Goal: Task Accomplishment & Management: Manage account settings

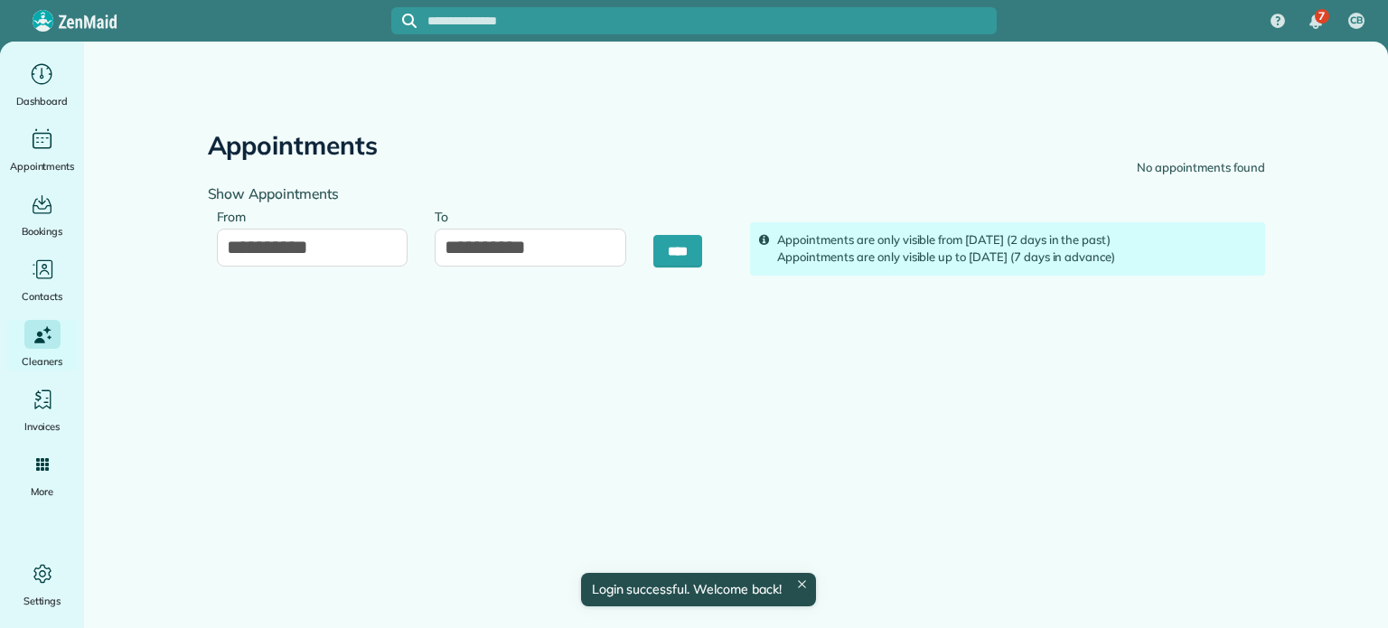
type input "**********"
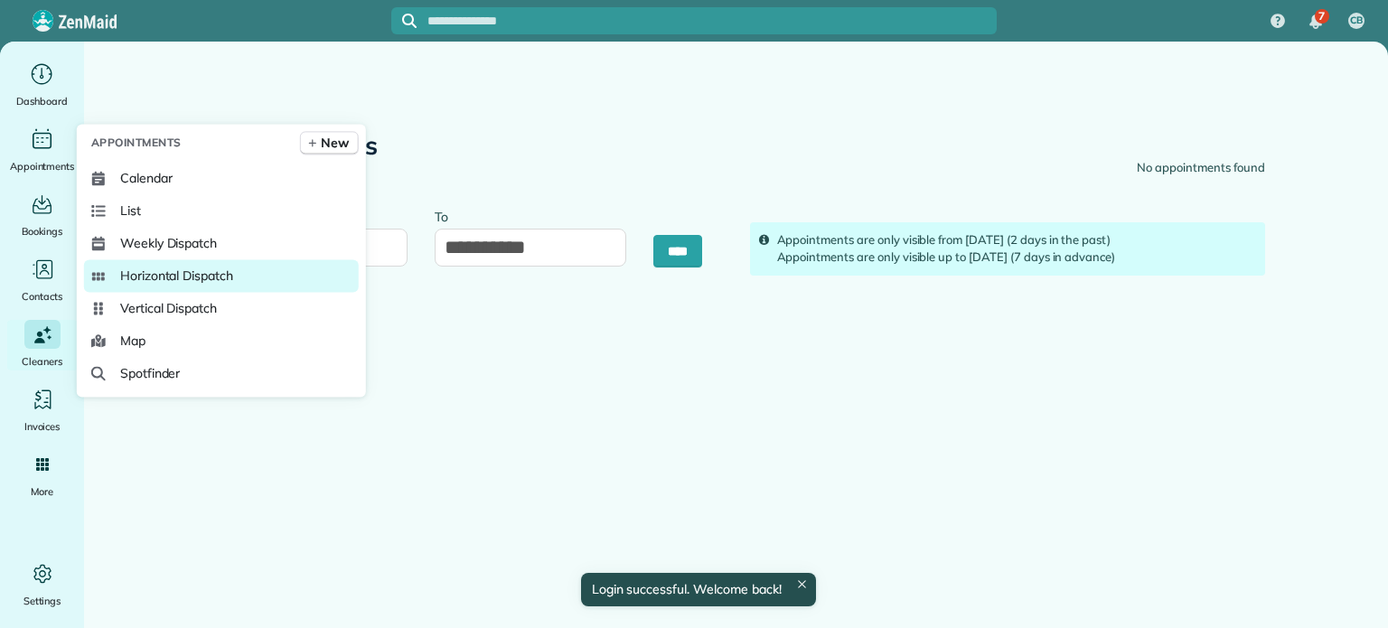
click at [153, 274] on span "Horizontal Dispatch" at bounding box center [176, 276] width 113 height 18
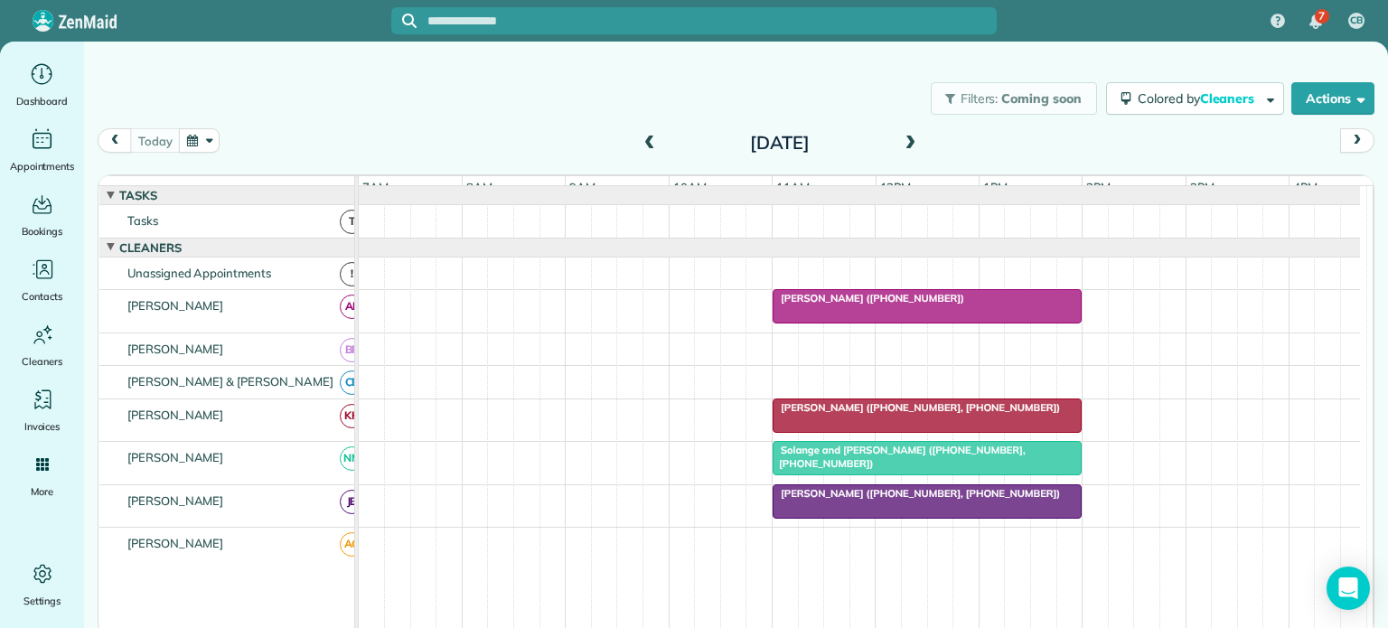
click at [813, 317] on div at bounding box center [927, 306] width 307 height 33
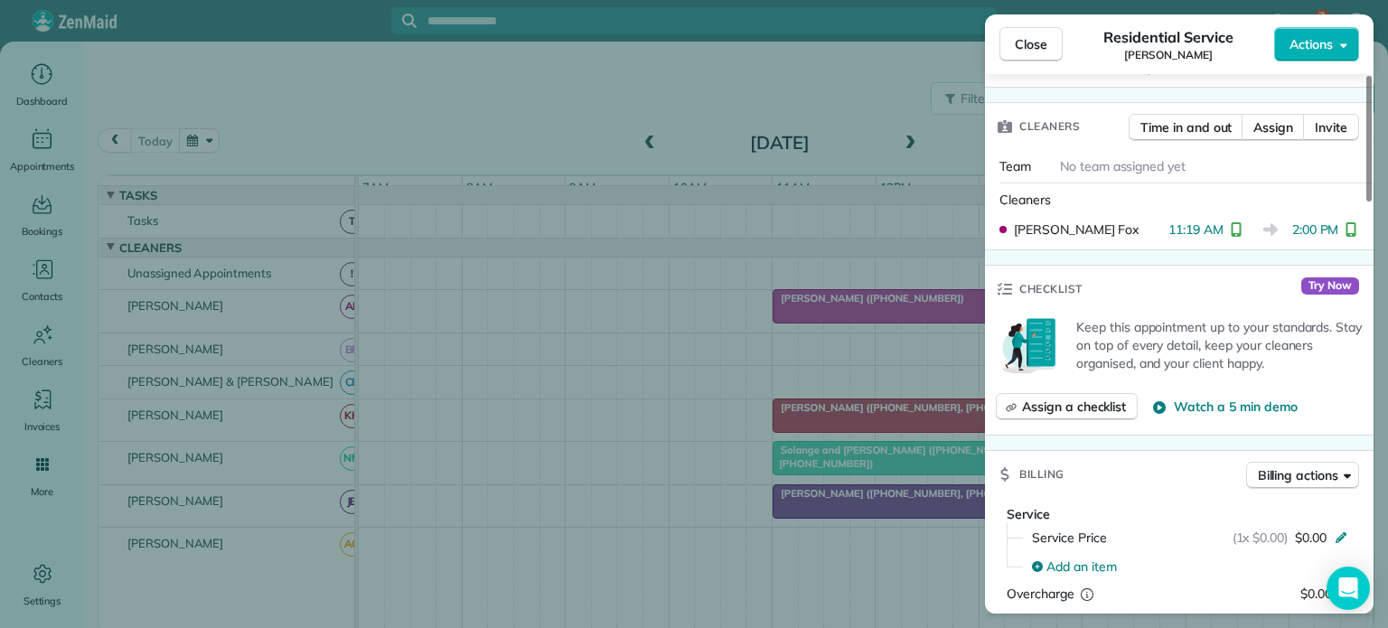
scroll to position [452, 0]
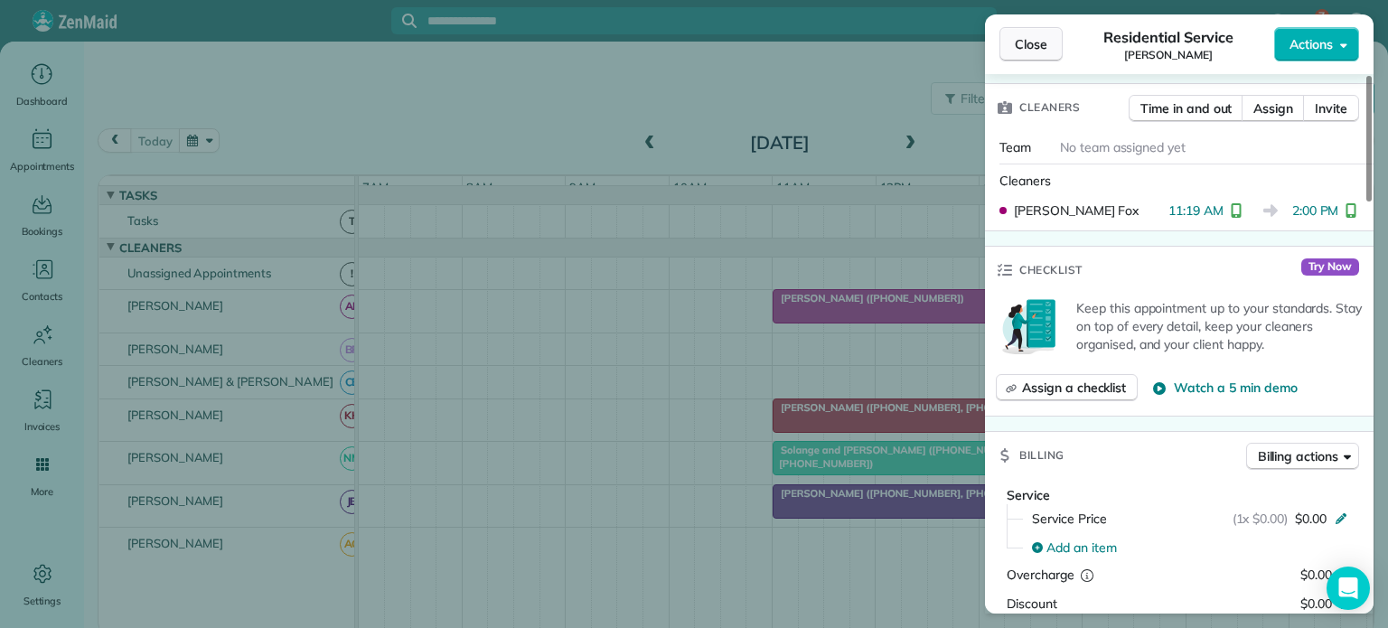
click at [1030, 46] on span "Close" at bounding box center [1031, 44] width 33 height 18
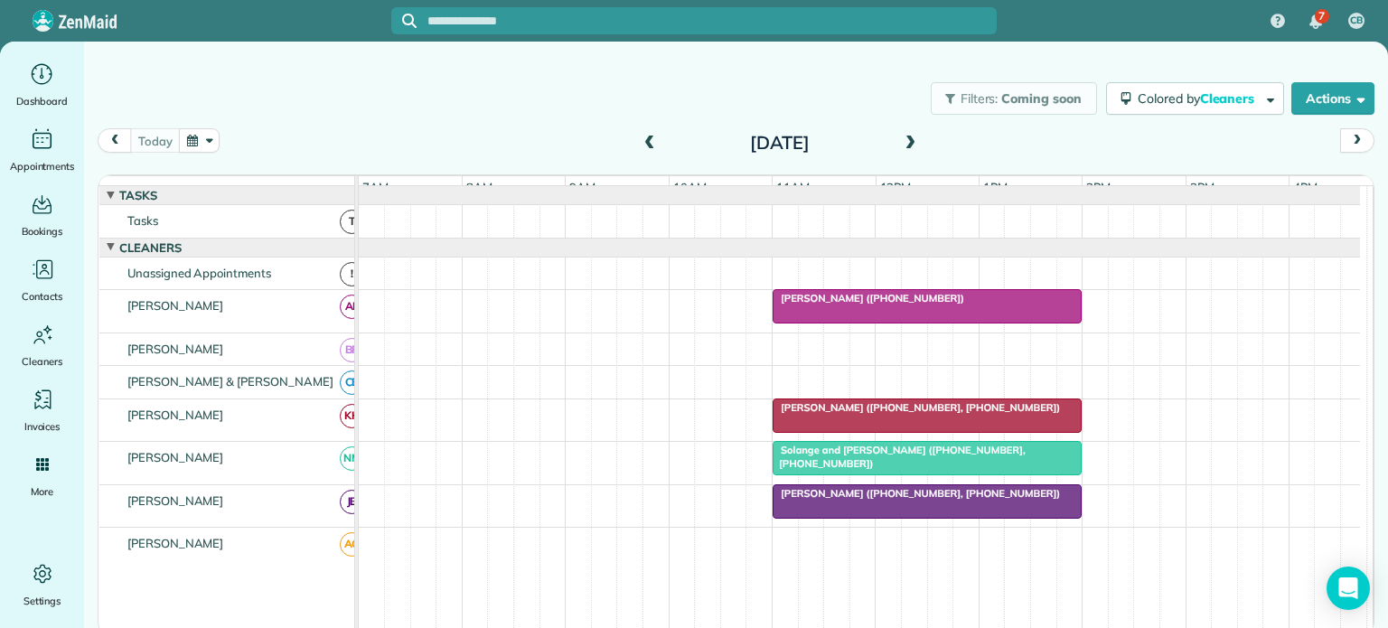
click at [909, 144] on span at bounding box center [910, 144] width 20 height 16
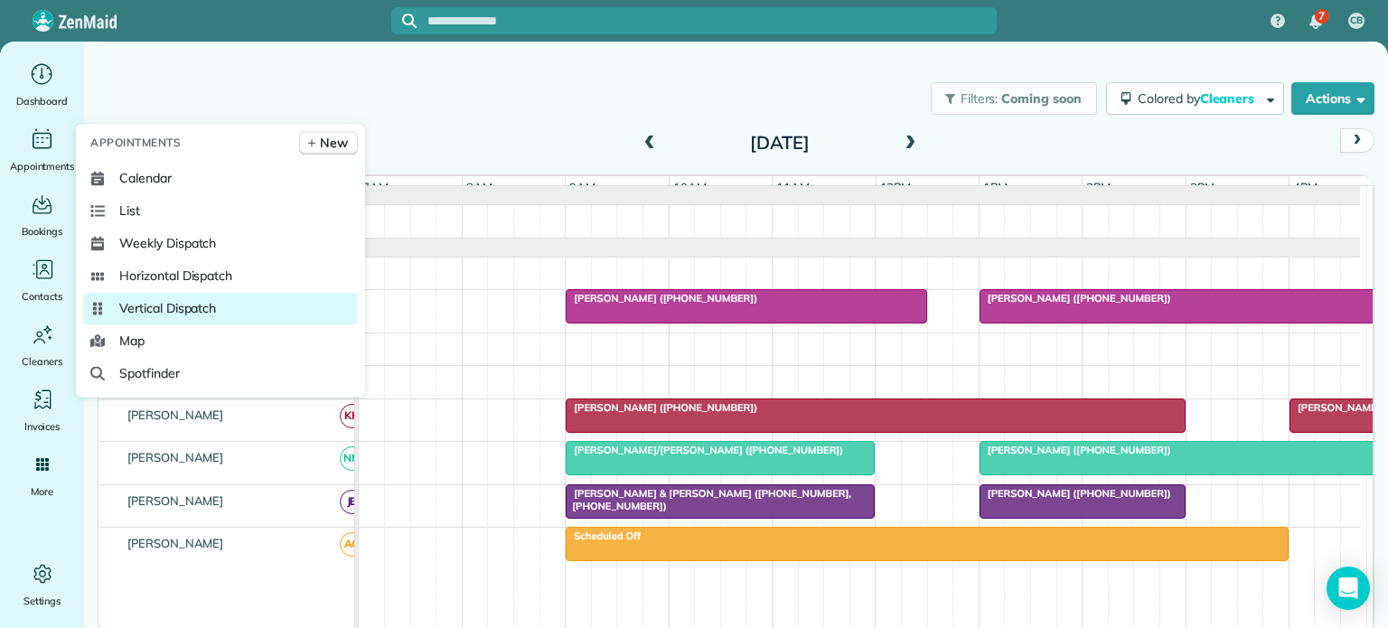
click at [151, 309] on span "Vertical Dispatch" at bounding box center [167, 308] width 97 height 18
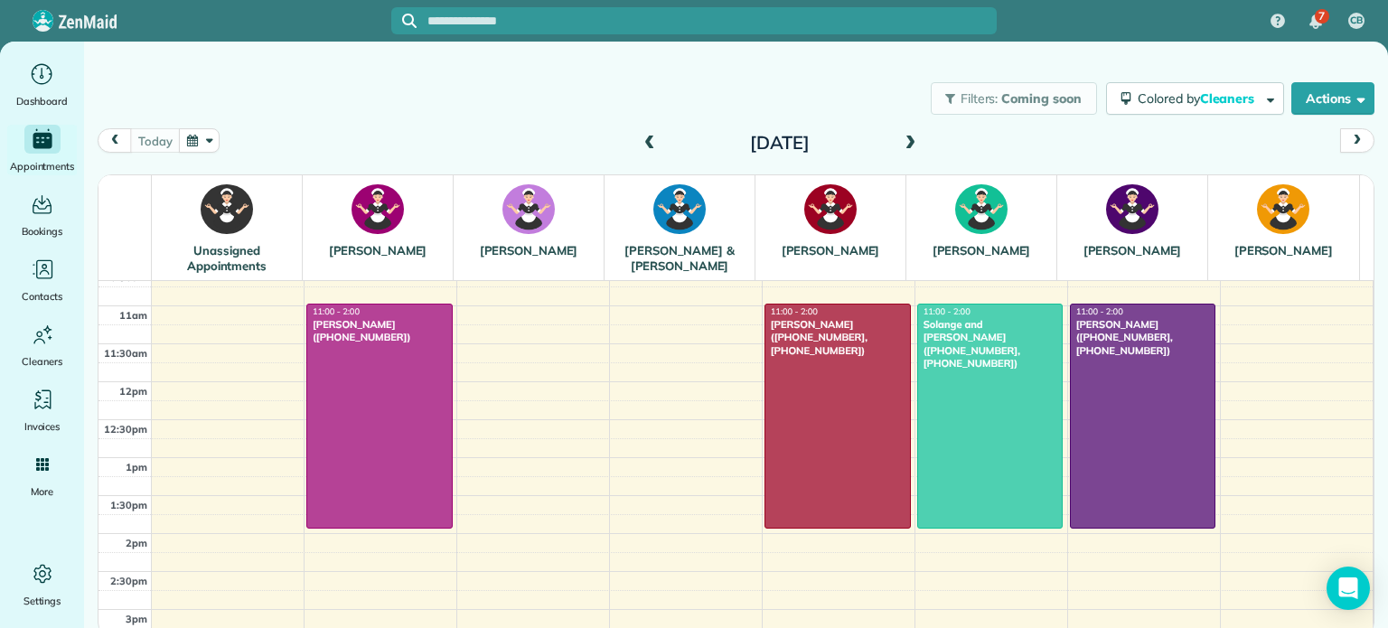
scroll to position [188, 0]
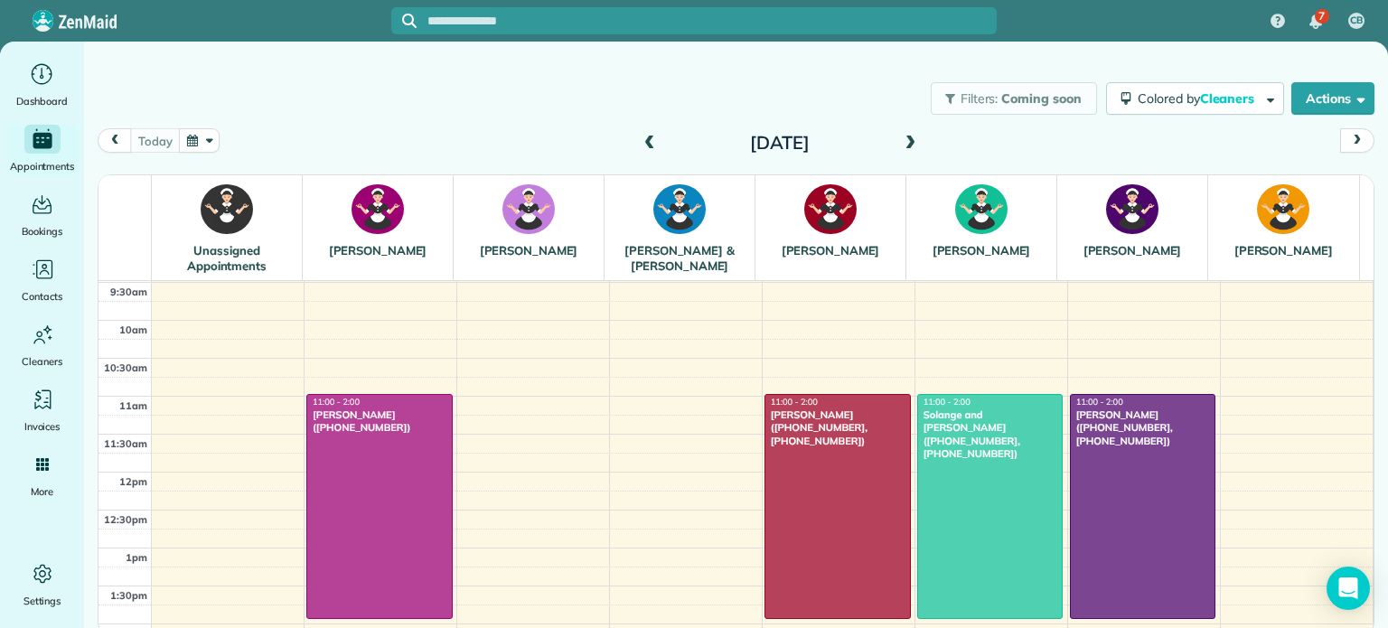
click at [907, 140] on span at bounding box center [910, 144] width 20 height 16
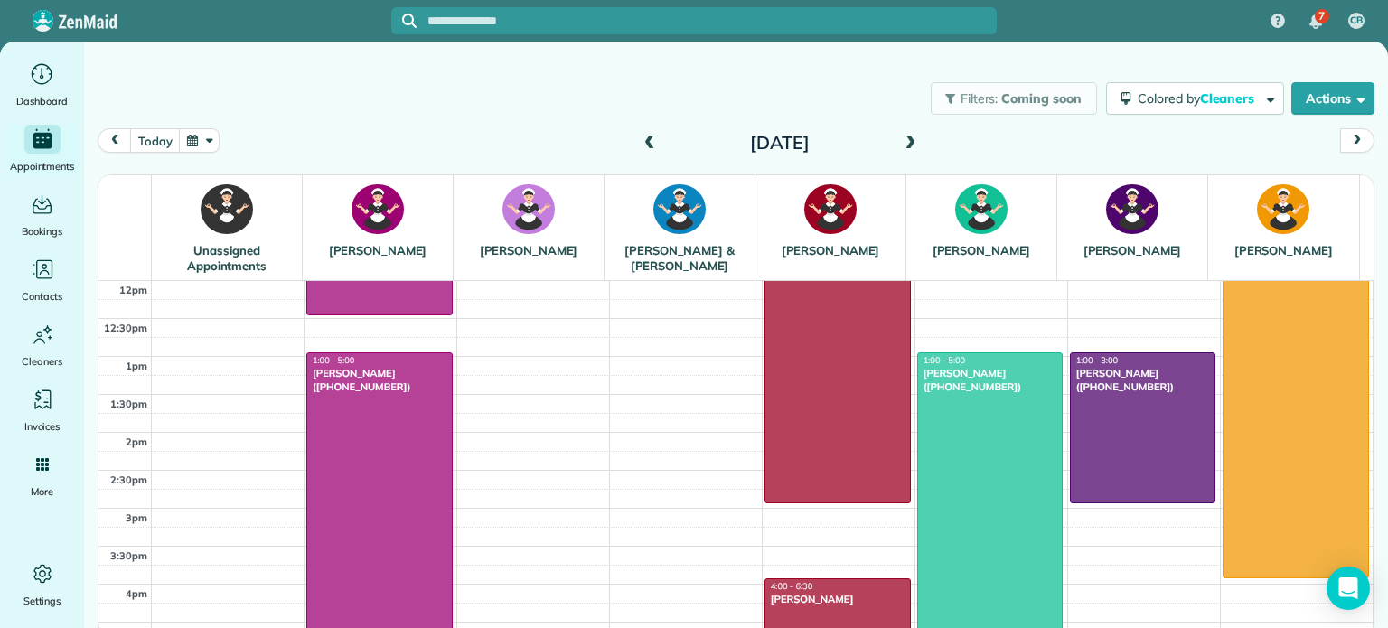
scroll to position [362, 0]
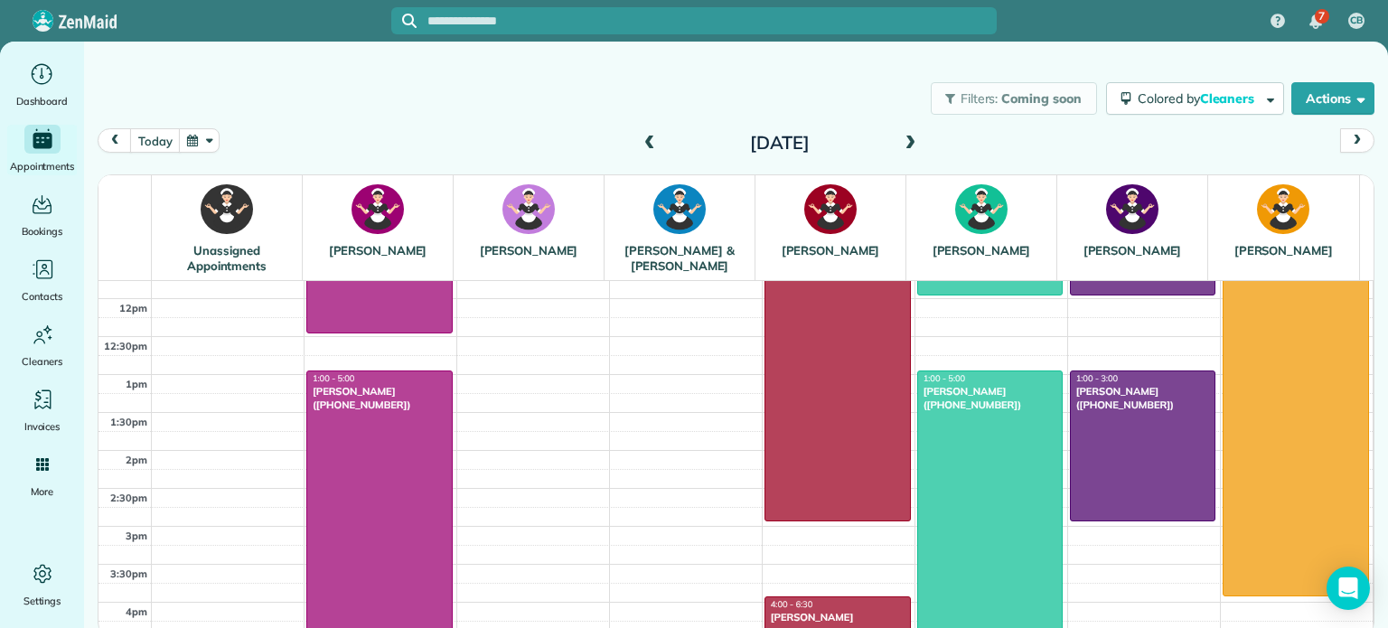
click at [907, 144] on span at bounding box center [910, 144] width 20 height 16
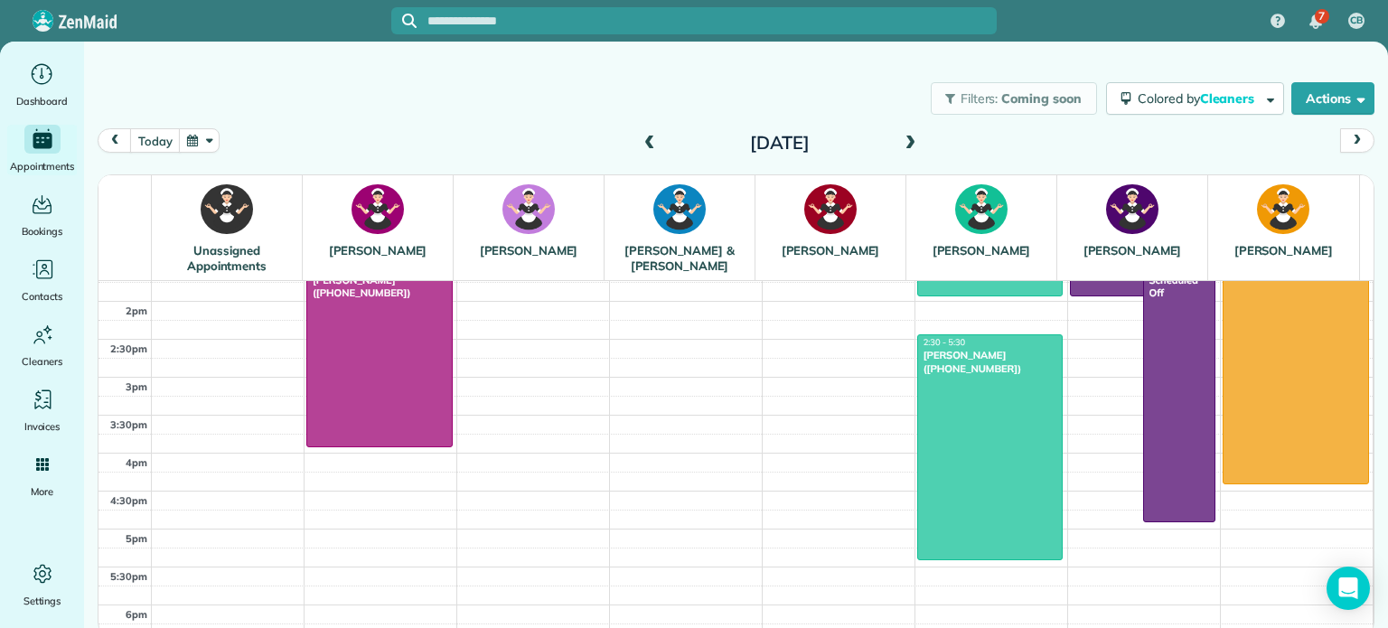
scroll to position [542, 0]
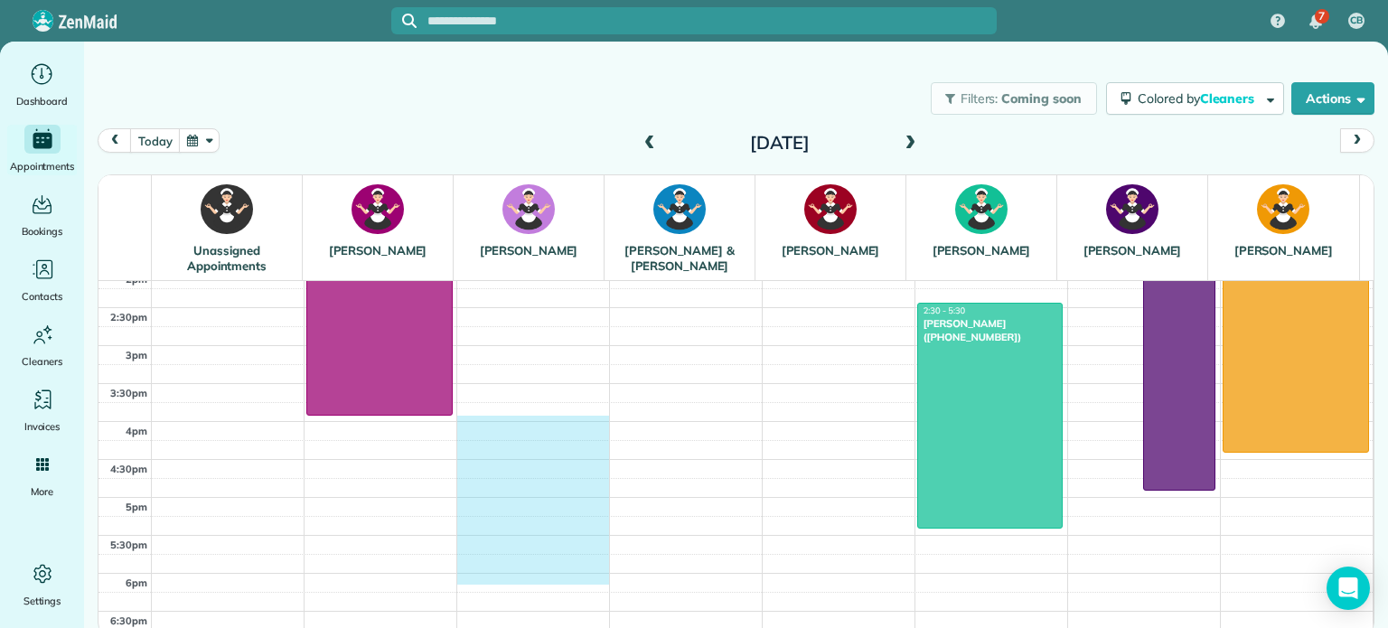
drag, startPoint x: 526, startPoint y: 421, endPoint x: 521, endPoint y: 570, distance: 149.2
click at [521, 570] on div "7am 7:30am 8am 8:30am 9am 9:30am 10am 10:30am 11am 11:30am 12pm 12:30pm 1pm 1:3…" at bounding box center [736, 346] width 1274 height 1214
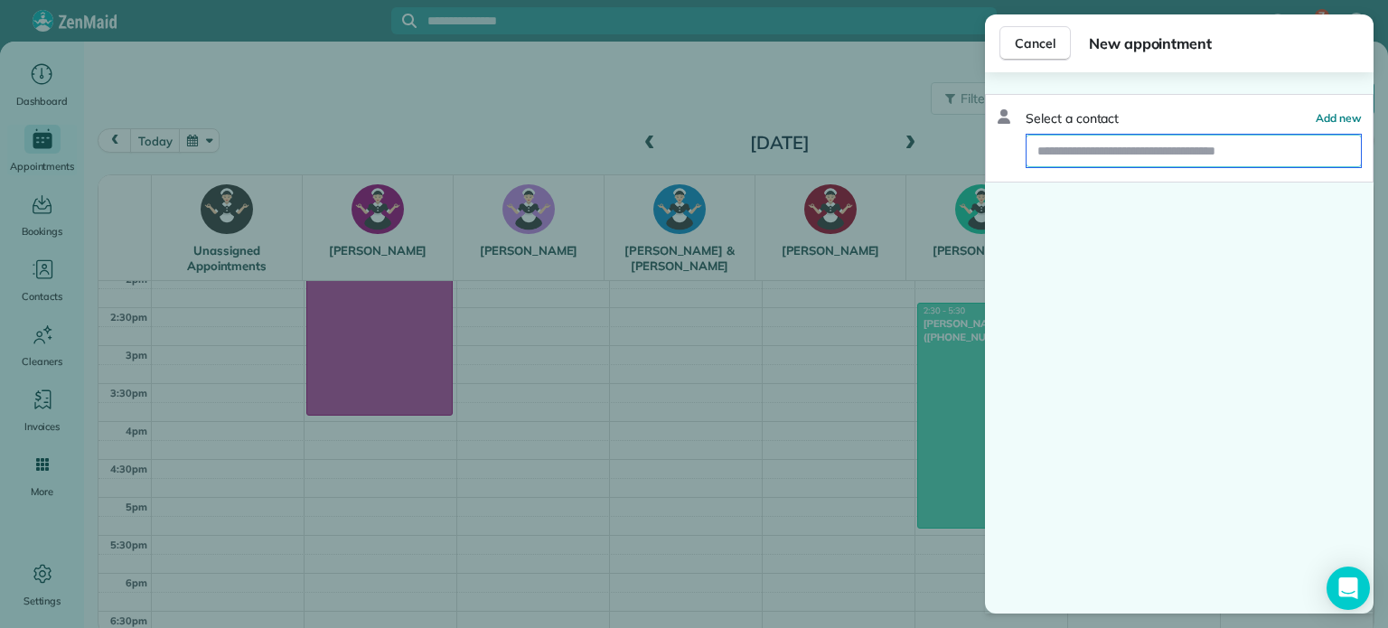
click at [1104, 146] on input "text" at bounding box center [1194, 151] width 334 height 33
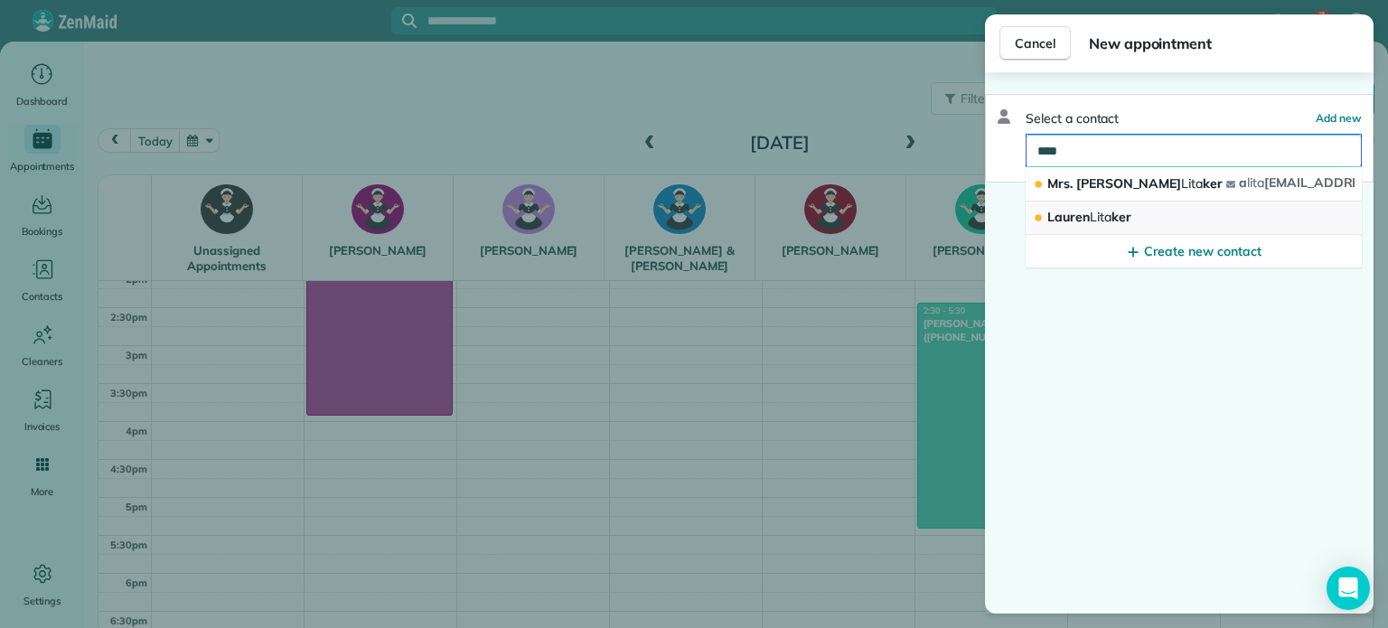
type input "****"
click at [1068, 219] on span "Lauren Lita ker" at bounding box center [1089, 217] width 84 height 16
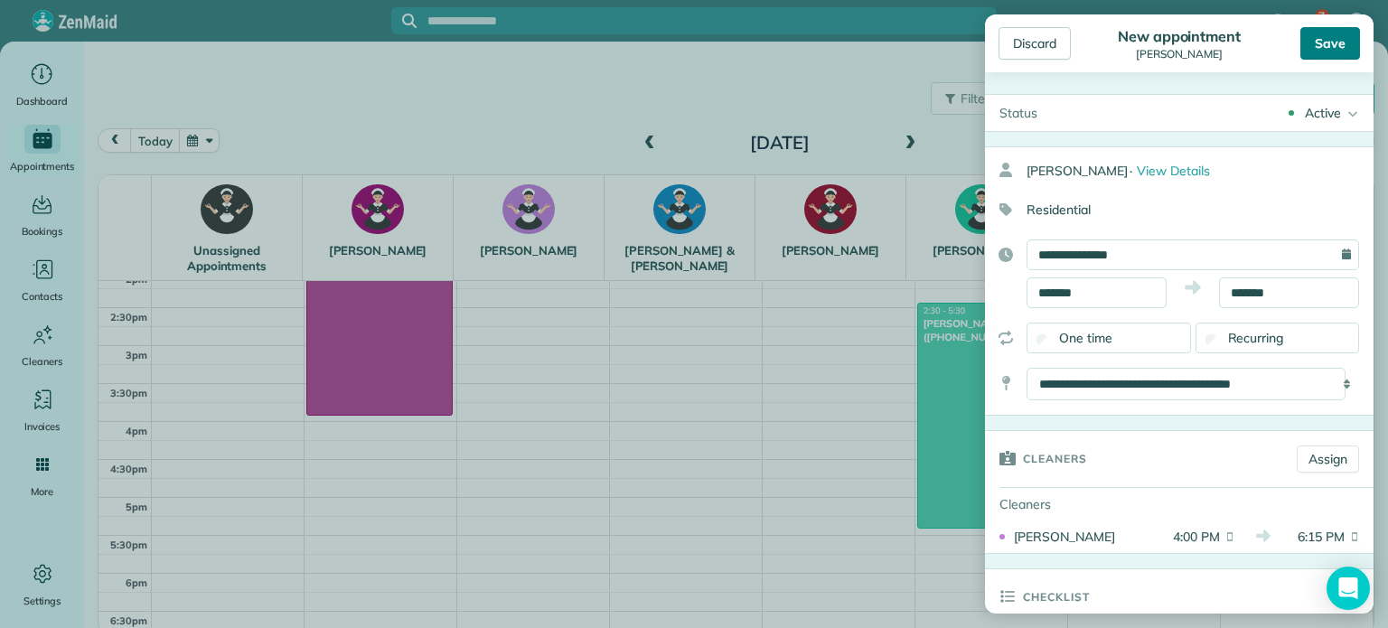
click at [1322, 41] on div "Save" at bounding box center [1331, 43] width 60 height 33
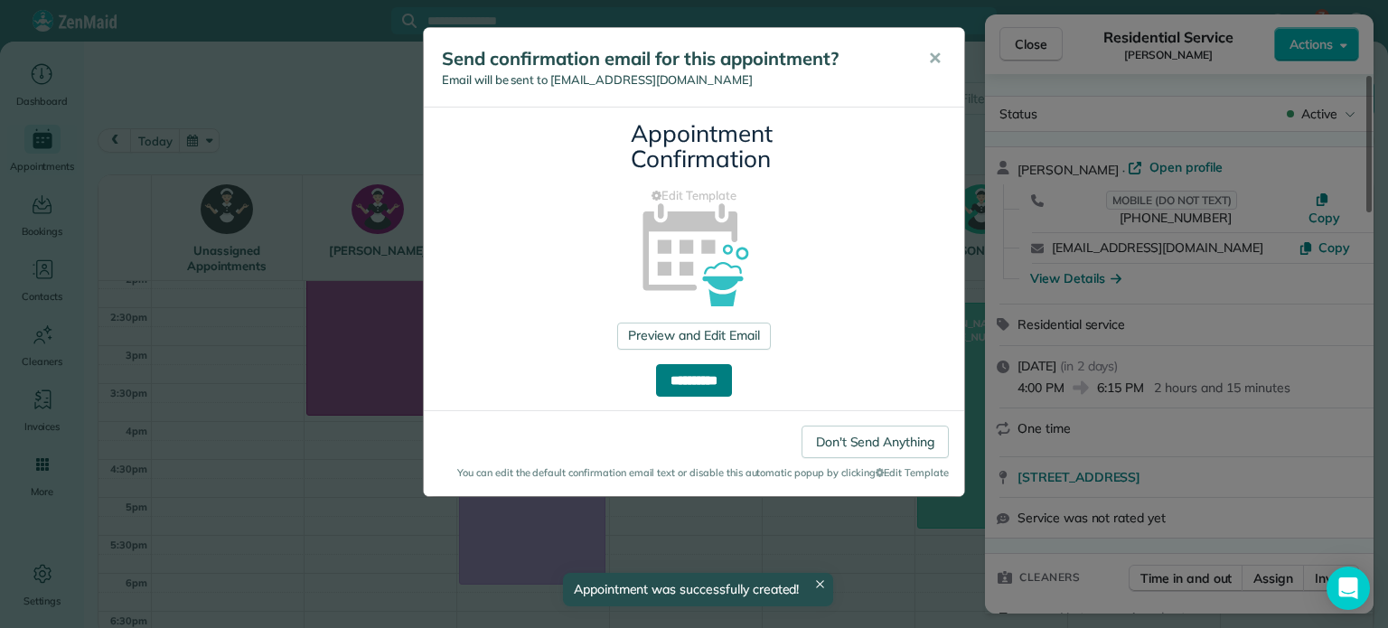
click at [685, 382] on input "**********" at bounding box center [694, 380] width 76 height 33
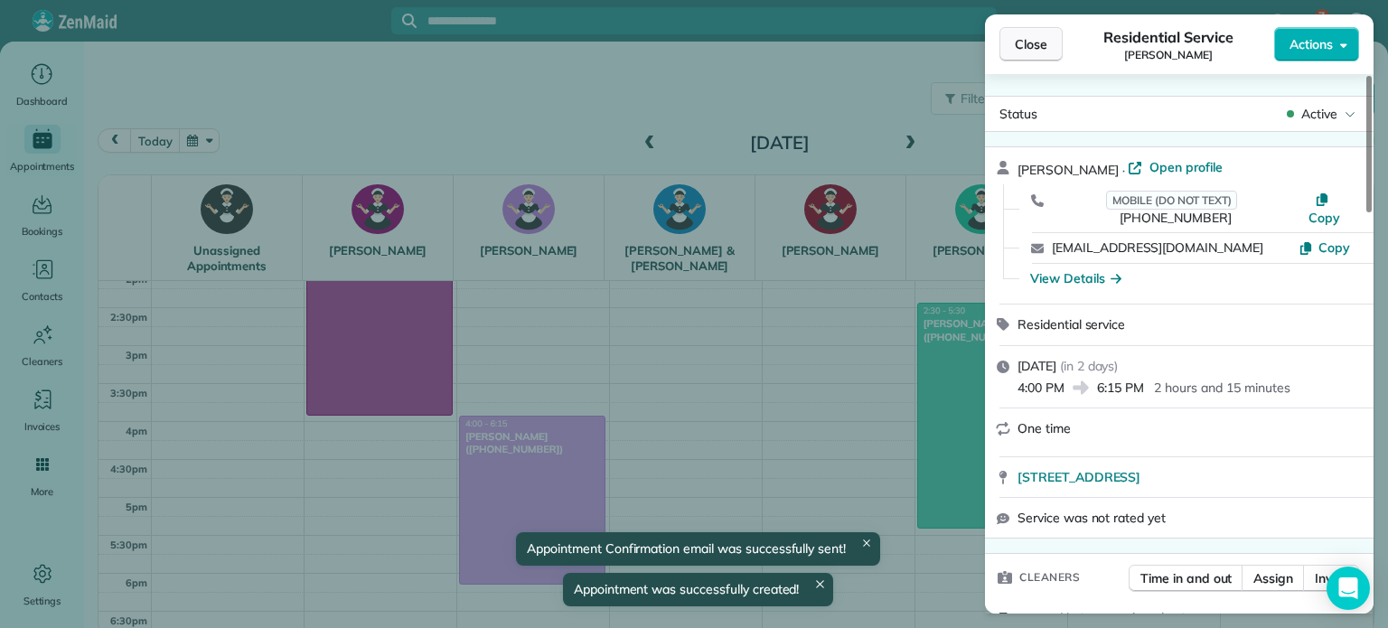
click at [1034, 45] on span "Close" at bounding box center [1031, 44] width 33 height 18
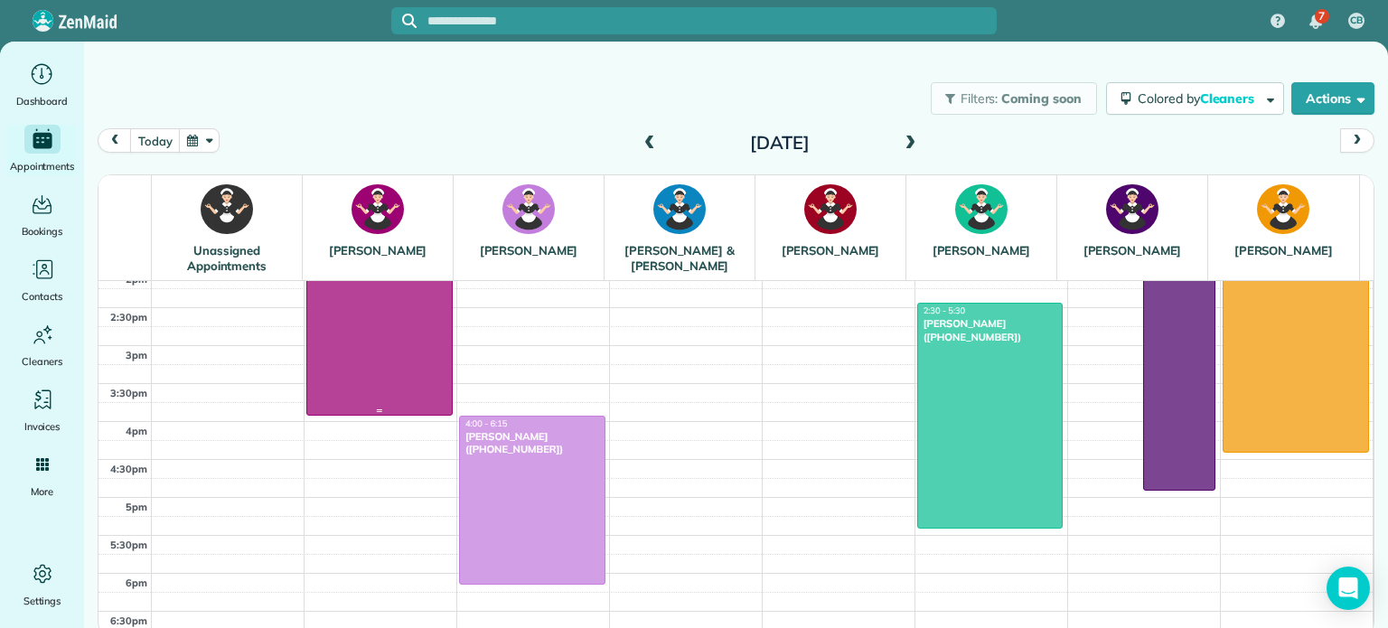
scroll to position [452, 0]
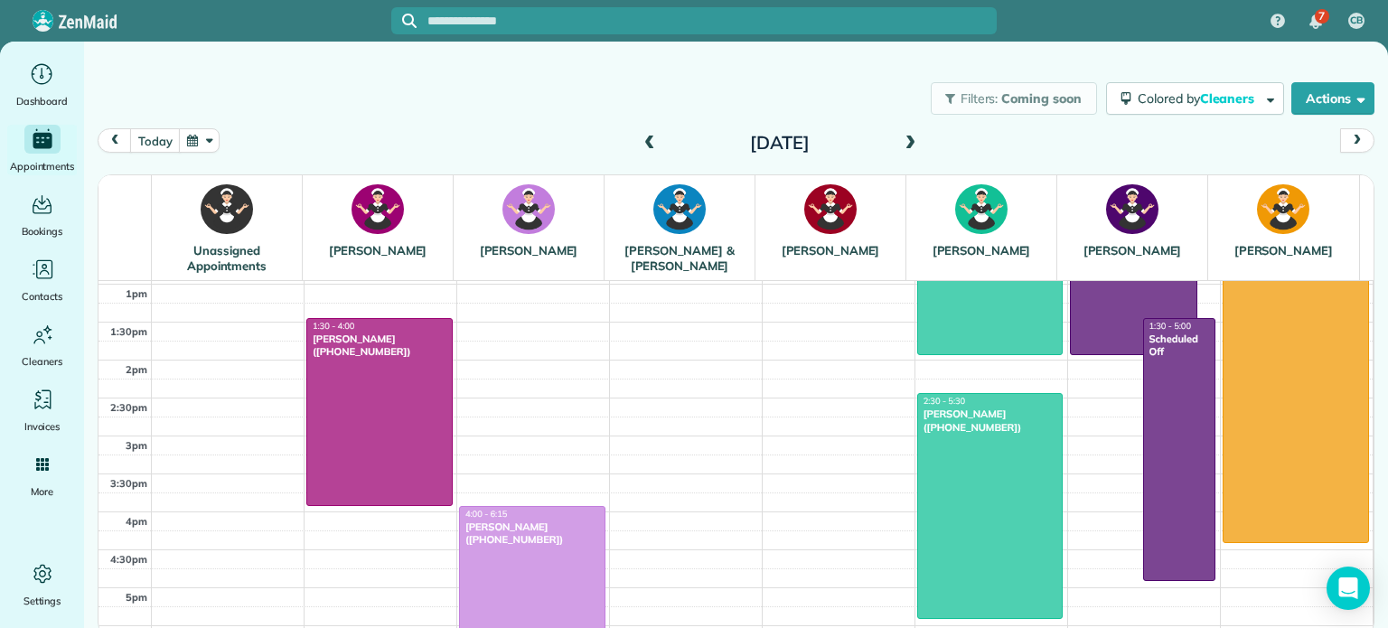
click at [507, 549] on div at bounding box center [532, 590] width 145 height 167
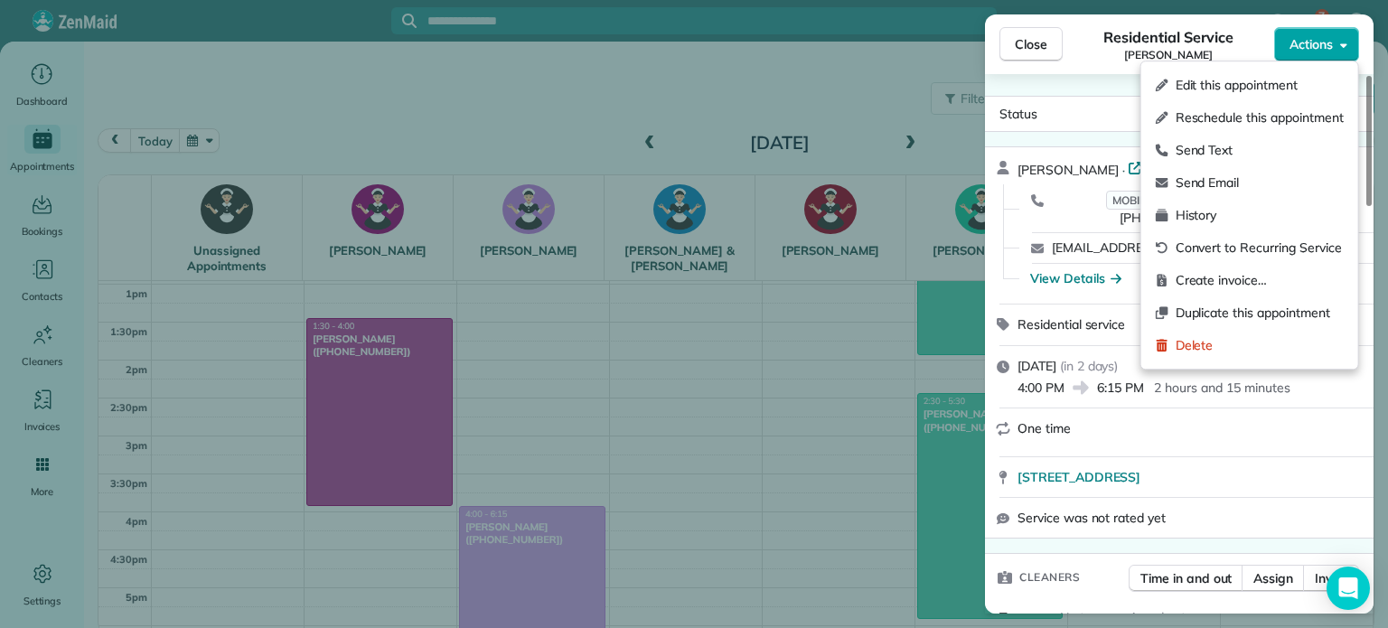
click at [1323, 50] on span "Actions" at bounding box center [1311, 44] width 43 height 18
click at [1236, 88] on span "Edit this appointment" at bounding box center [1260, 85] width 168 height 18
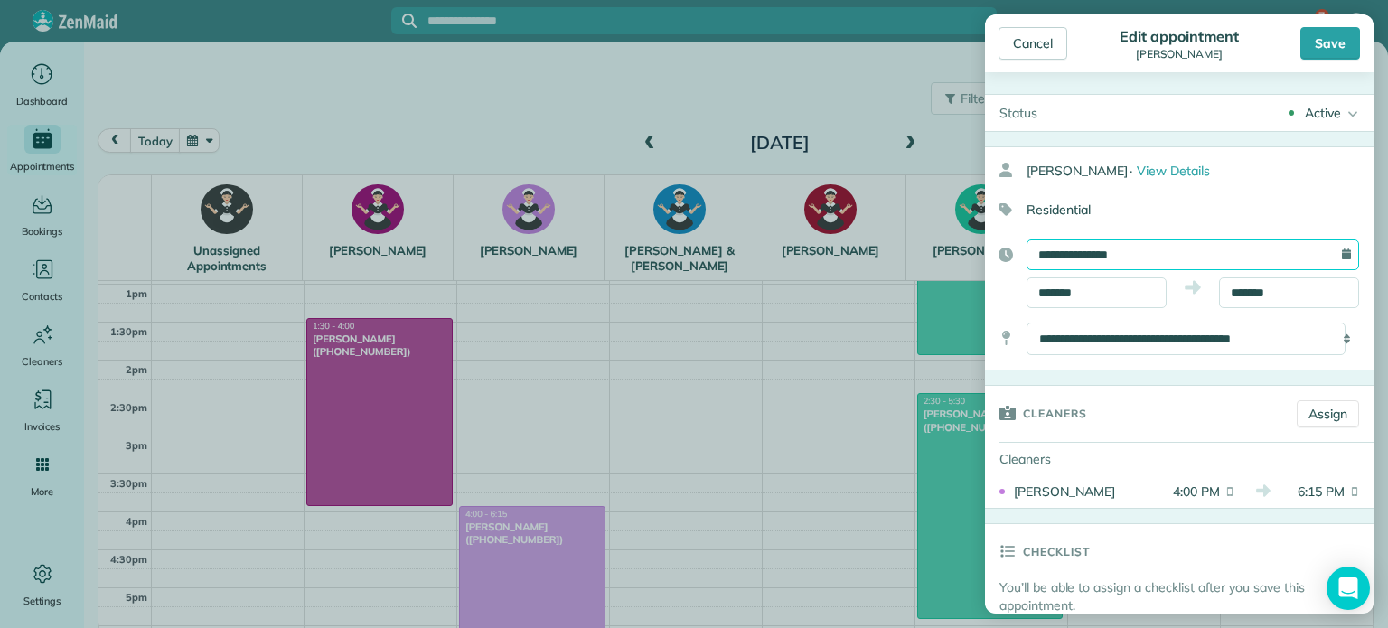
click at [1053, 257] on input "**********" at bounding box center [1193, 255] width 333 height 31
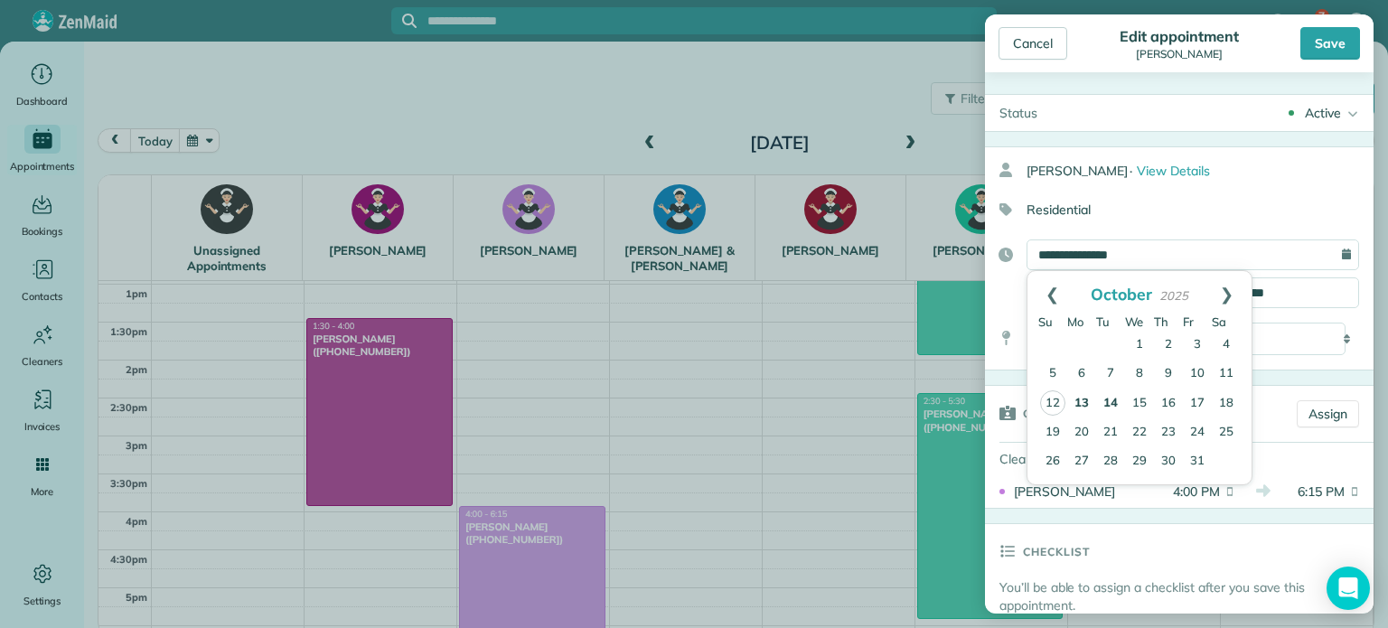
click at [1084, 399] on link "13" at bounding box center [1081, 404] width 29 height 29
type input "**********"
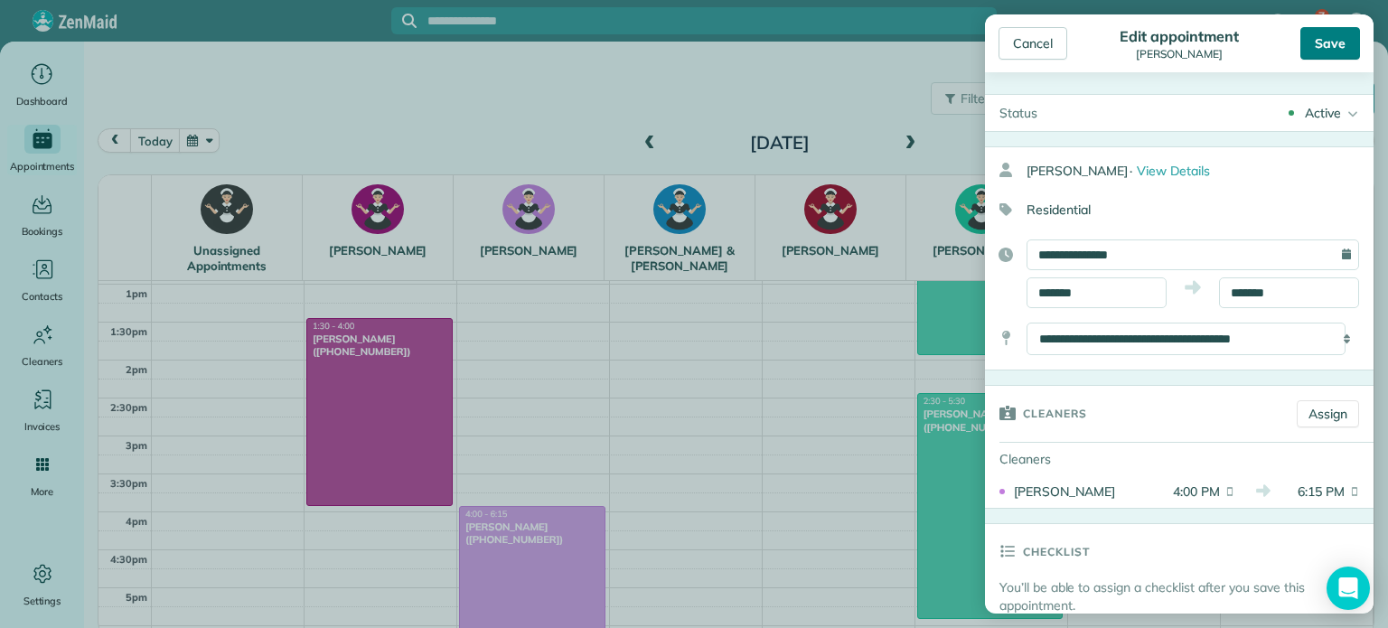
click at [1320, 40] on div "Save" at bounding box center [1331, 43] width 60 height 33
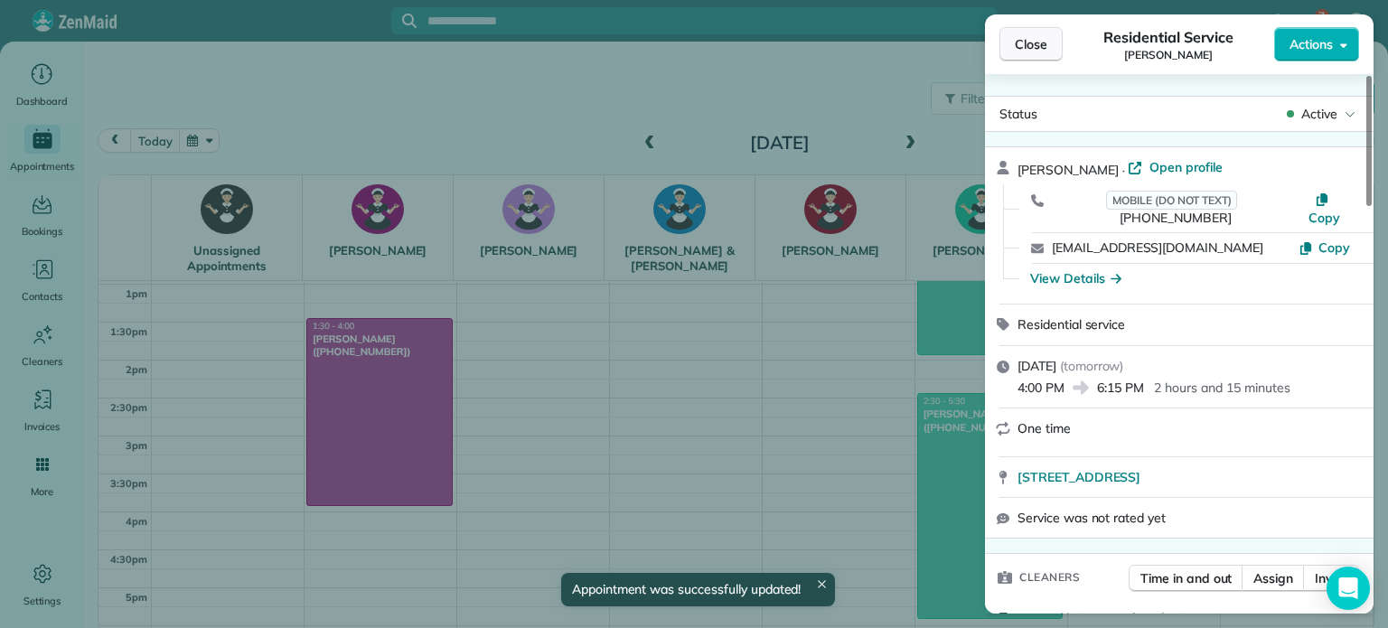
click at [1038, 42] on span "Close" at bounding box center [1031, 44] width 33 height 18
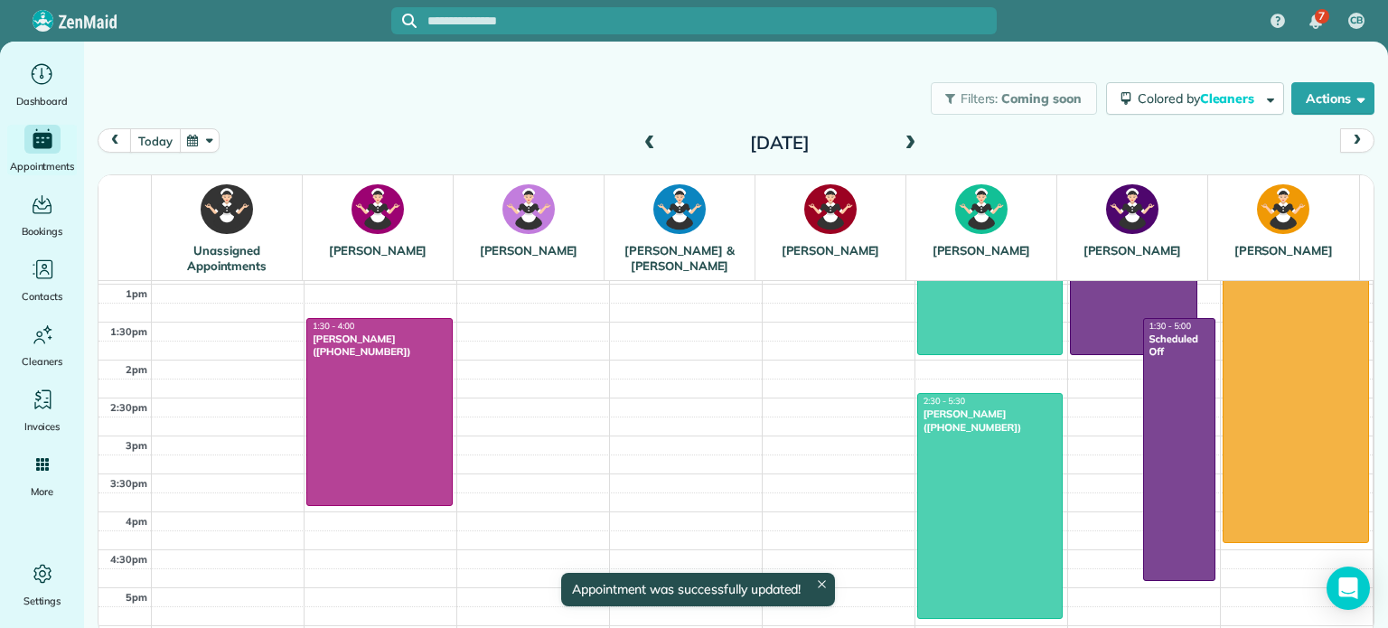
click at [150, 140] on button "today" at bounding box center [155, 140] width 50 height 24
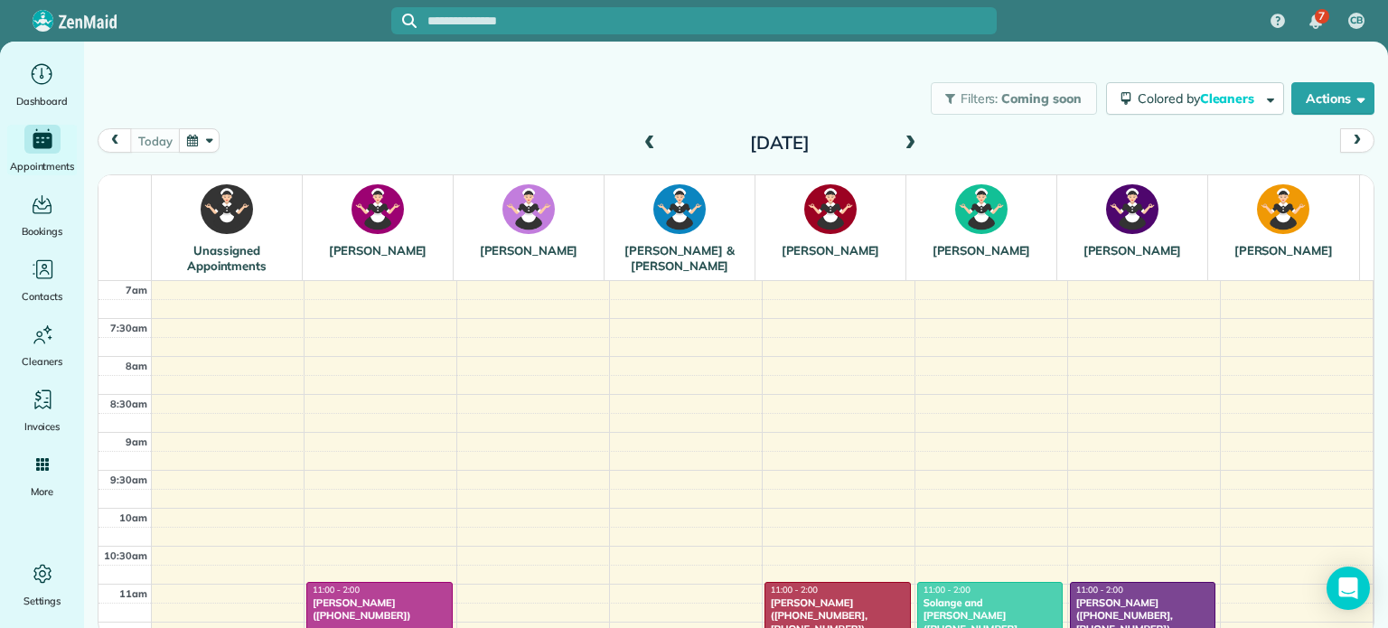
click at [915, 143] on span at bounding box center [910, 144] width 20 height 16
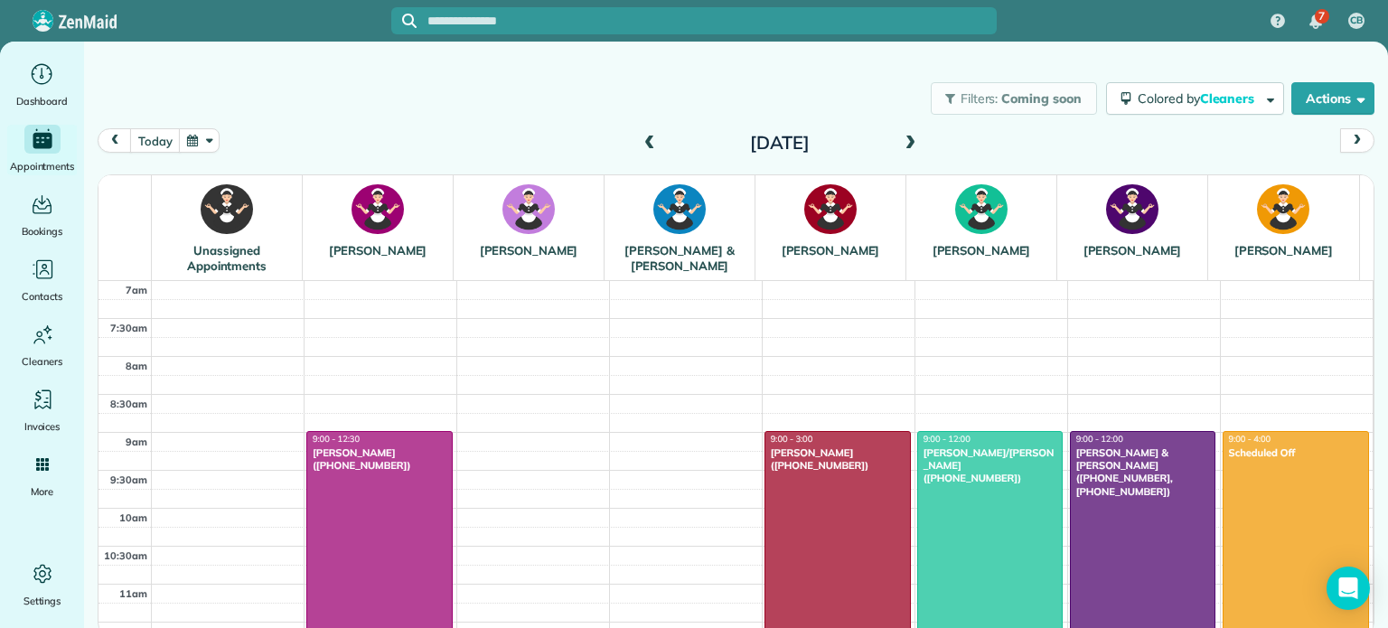
click at [914, 142] on span at bounding box center [910, 144] width 20 height 16
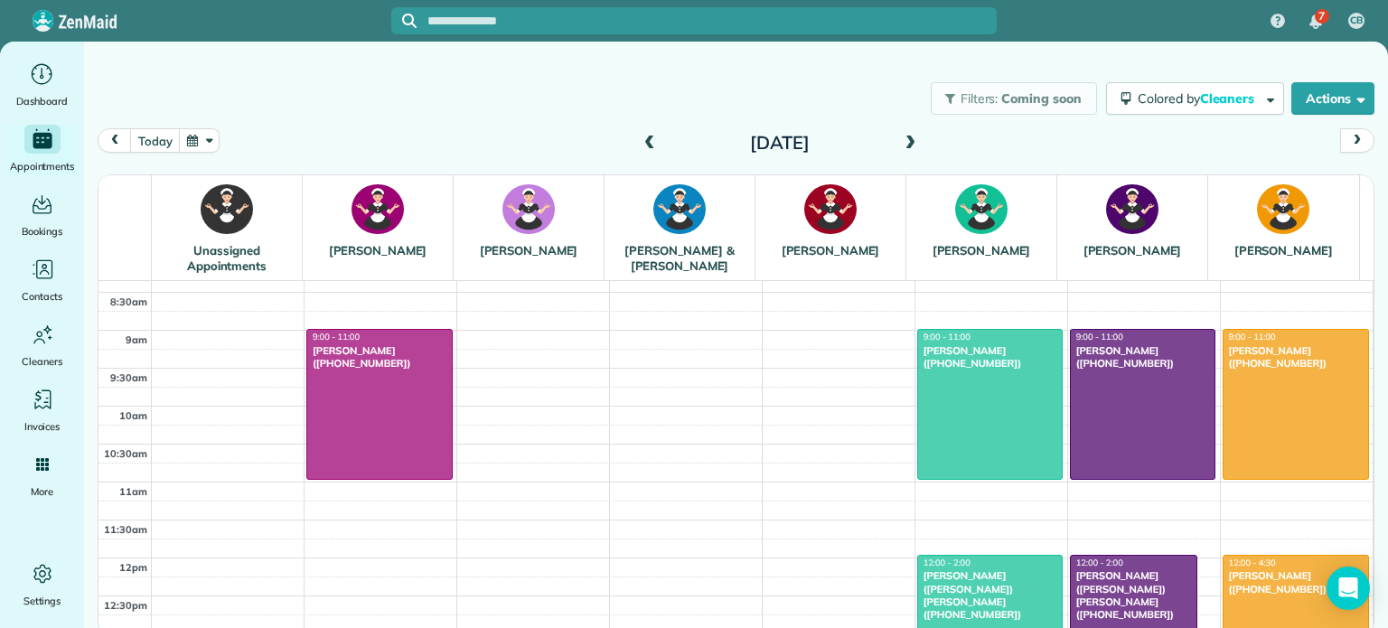
scroll to position [181, 0]
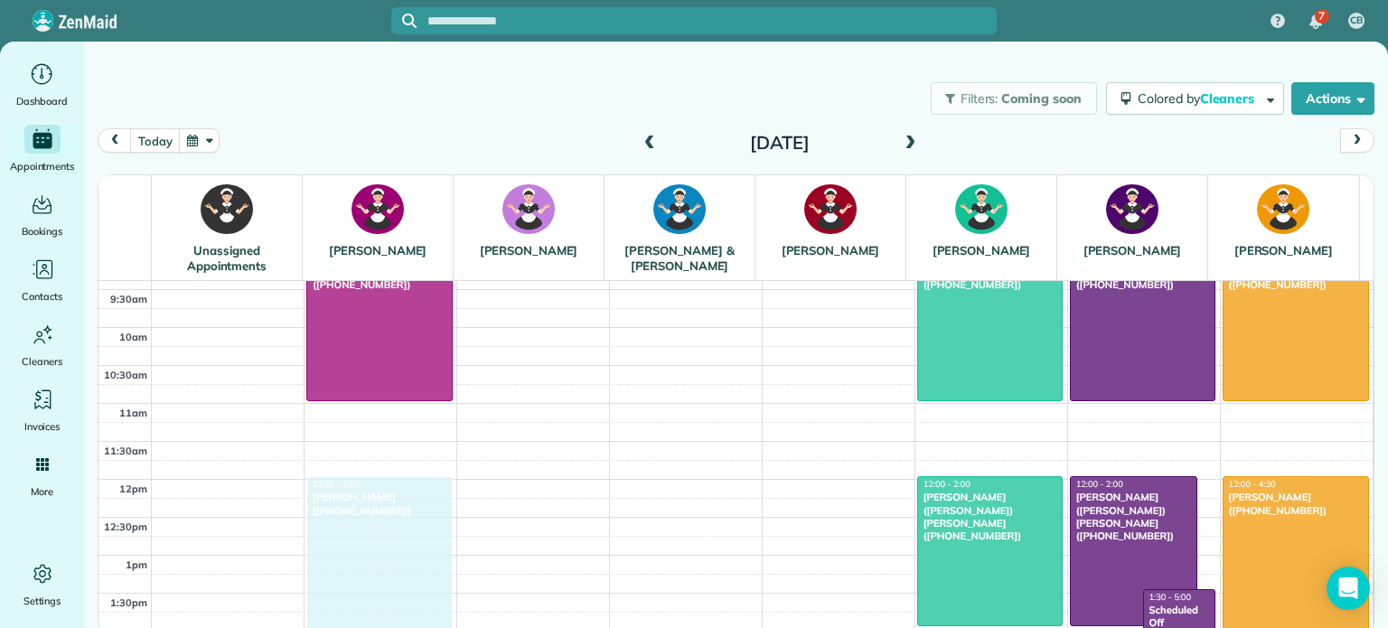
drag, startPoint x: 344, startPoint y: 603, endPoint x: 368, endPoint y: 487, distance: 118.0
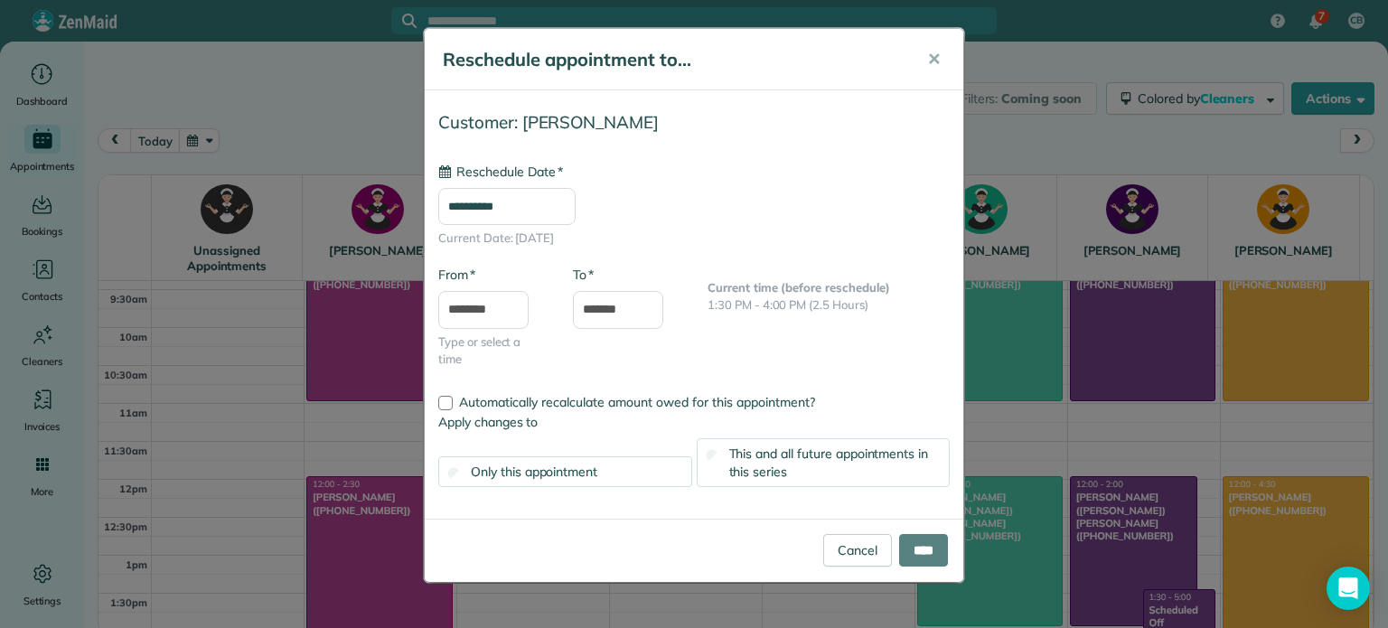
type input "**********"
click at [931, 552] on input "****" at bounding box center [923, 550] width 49 height 33
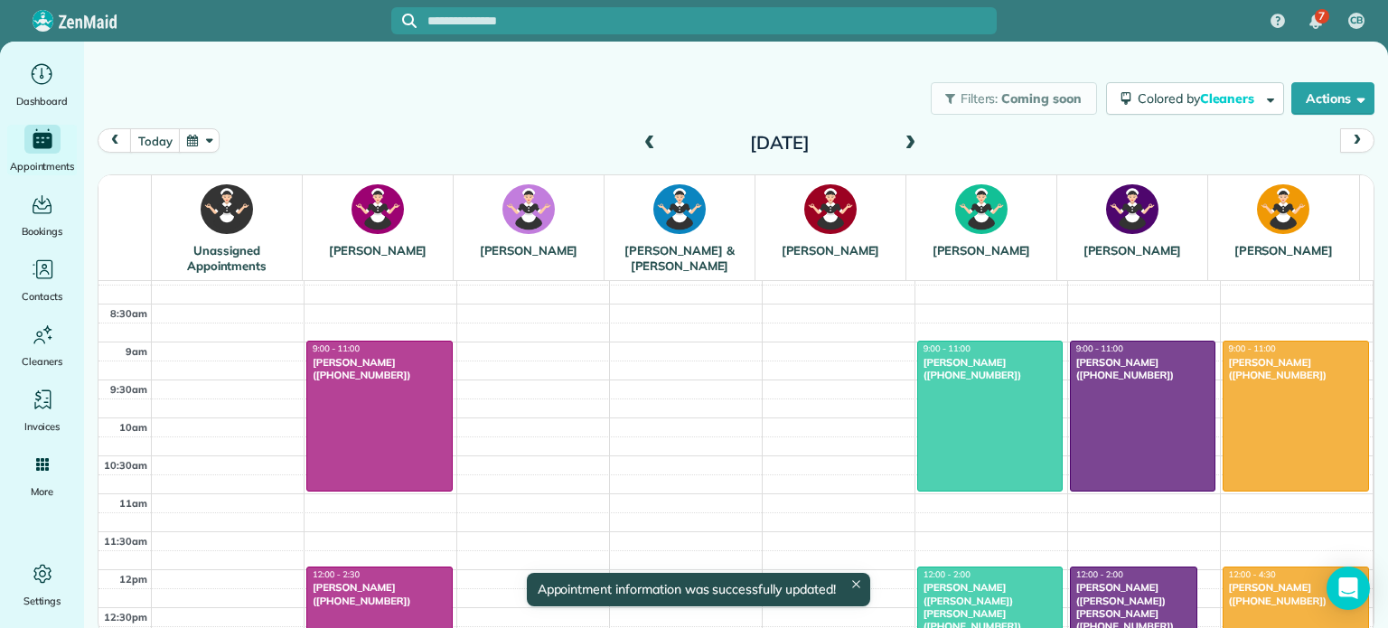
scroll to position [90, 0]
